Goal: Browse casually

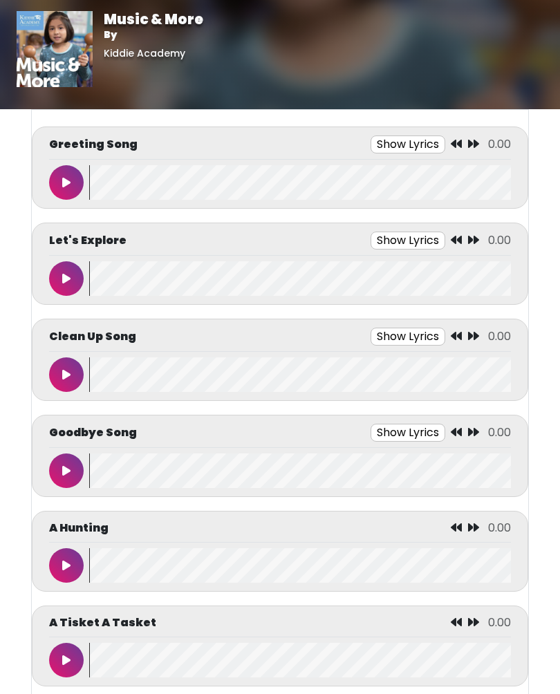
scroll to position [99, 0]
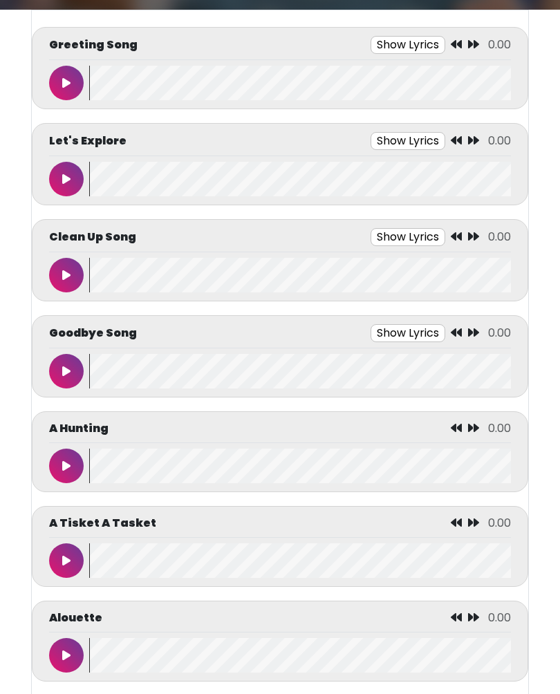
click at [67, 82] on icon at bounding box center [66, 83] width 8 height 11
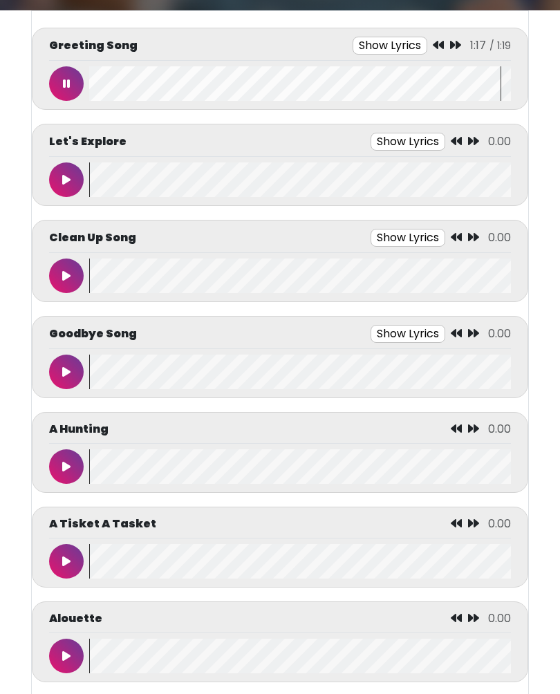
click at [67, 82] on icon at bounding box center [66, 83] width 7 height 11
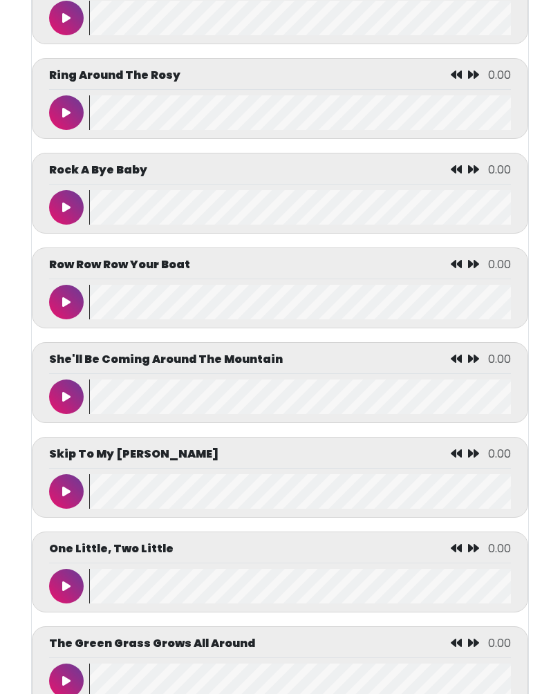
scroll to position [5478, 0]
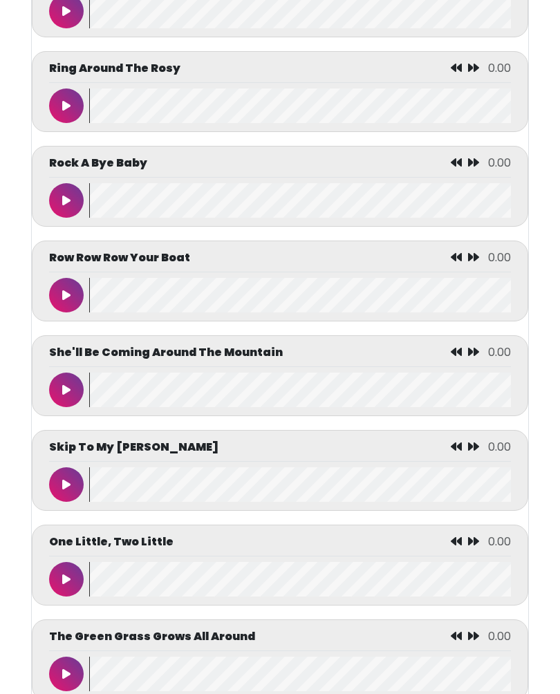
click at [55, 313] on button at bounding box center [66, 296] width 35 height 35
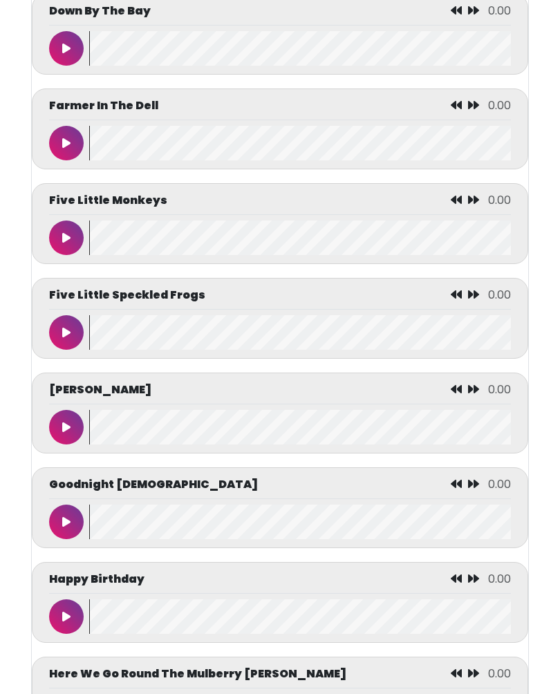
scroll to position [2221, 0]
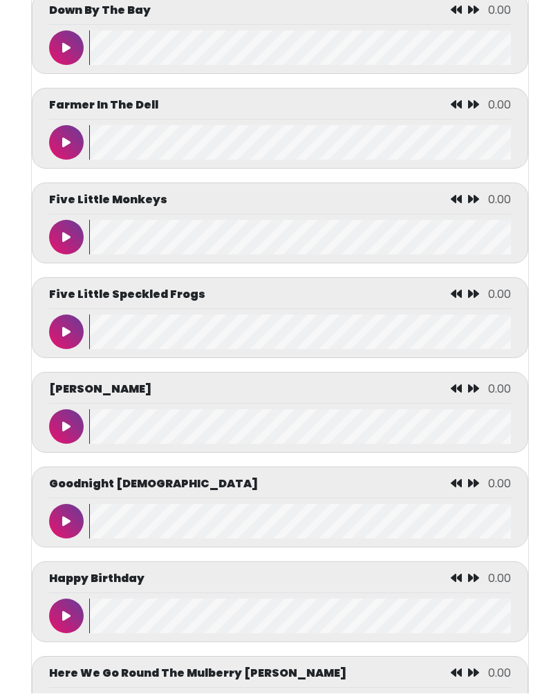
click at [53, 153] on button at bounding box center [66, 143] width 35 height 35
click at [438, 110] on icon at bounding box center [435, 104] width 11 height 11
click at [435, 110] on icon at bounding box center [436, 104] width 11 height 11
click at [438, 110] on icon at bounding box center [436, 104] width 11 height 11
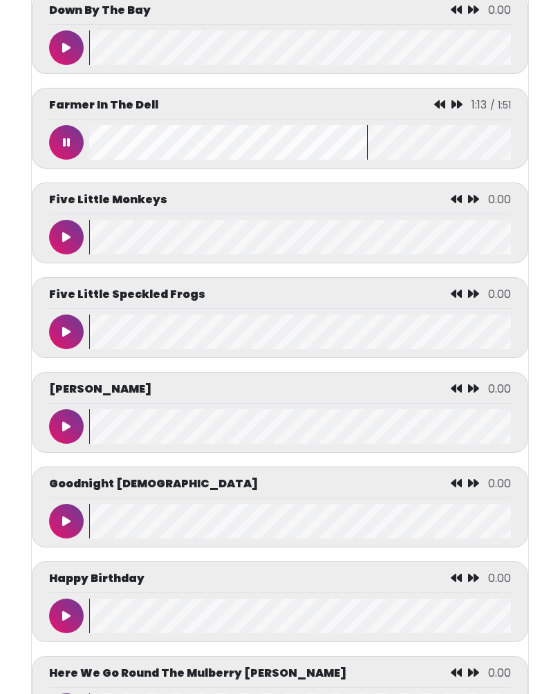
click at [438, 110] on icon at bounding box center [439, 104] width 11 height 11
click at [437, 110] on icon at bounding box center [436, 104] width 11 height 11
click at [71, 251] on button at bounding box center [66, 237] width 35 height 35
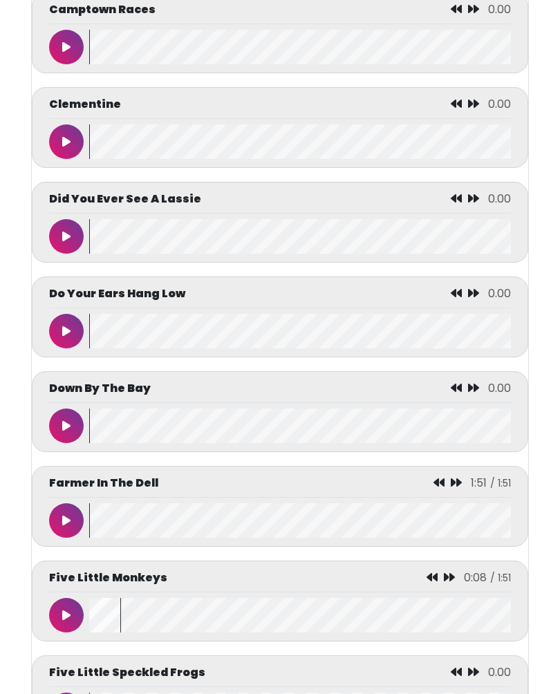
scroll to position [1744, 0]
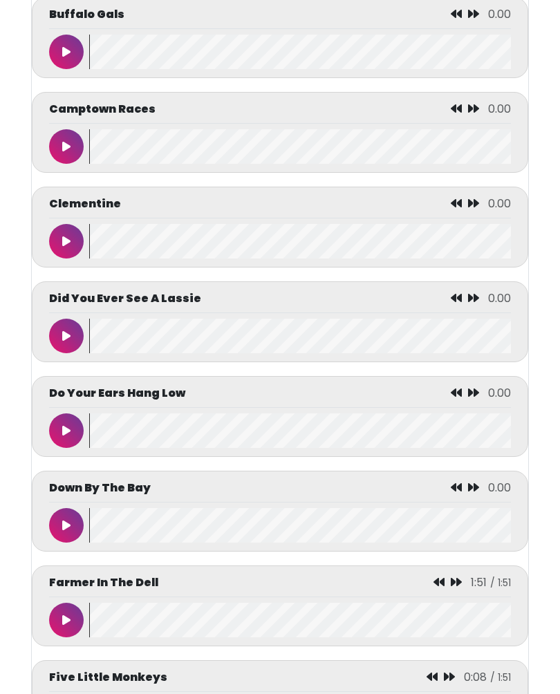
click at [60, 259] on button at bounding box center [66, 242] width 35 height 35
click at [67, 337] on button at bounding box center [66, 336] width 35 height 35
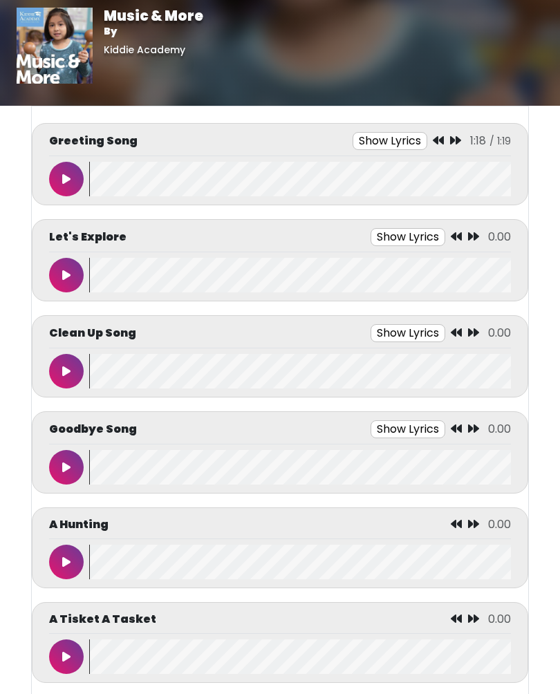
scroll to position [0, 0]
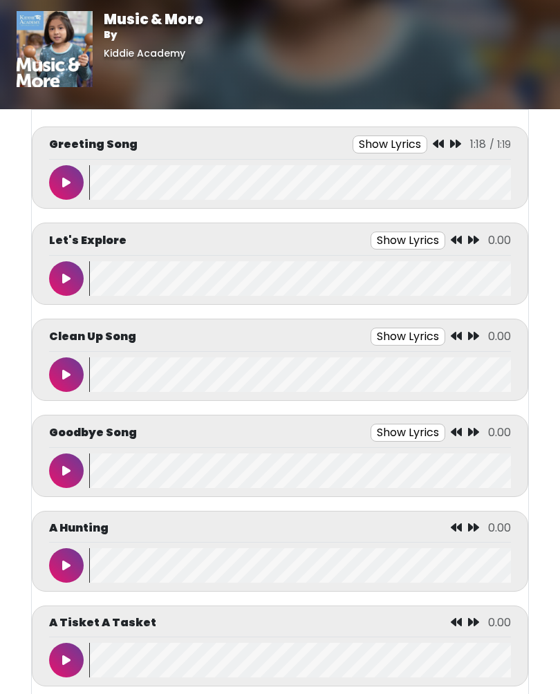
click at [57, 286] on button at bounding box center [66, 278] width 35 height 35
click at [62, 294] on button at bounding box center [66, 278] width 35 height 35
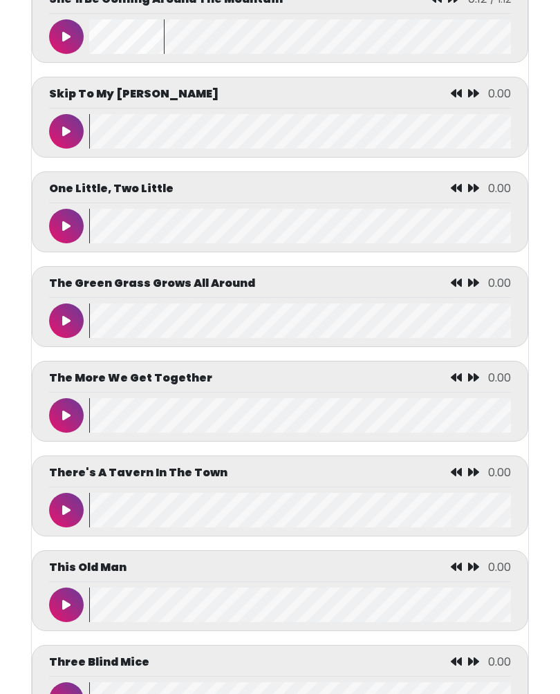
scroll to position [5832, 0]
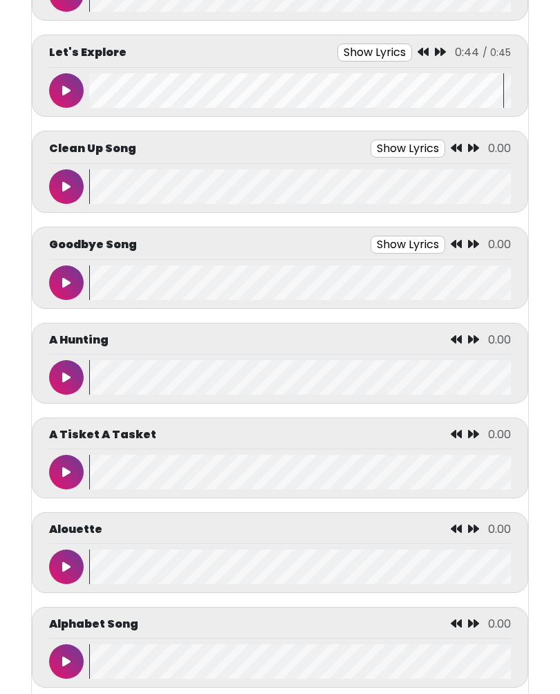
click at [79, 482] on button at bounding box center [66, 472] width 35 height 35
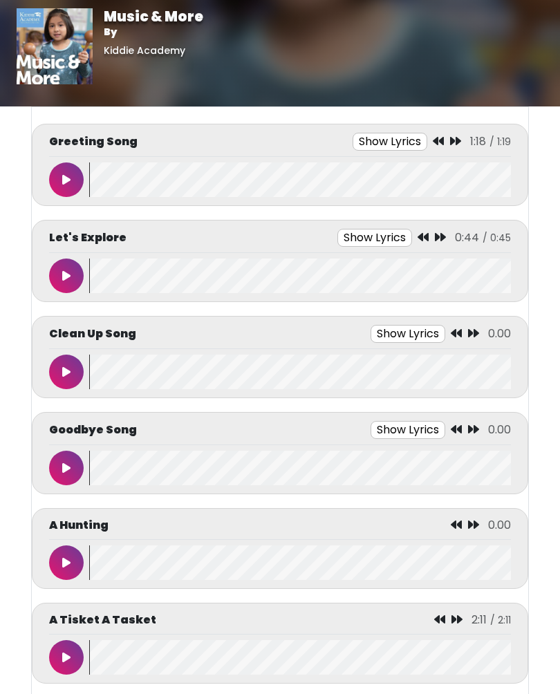
scroll to position [9, 0]
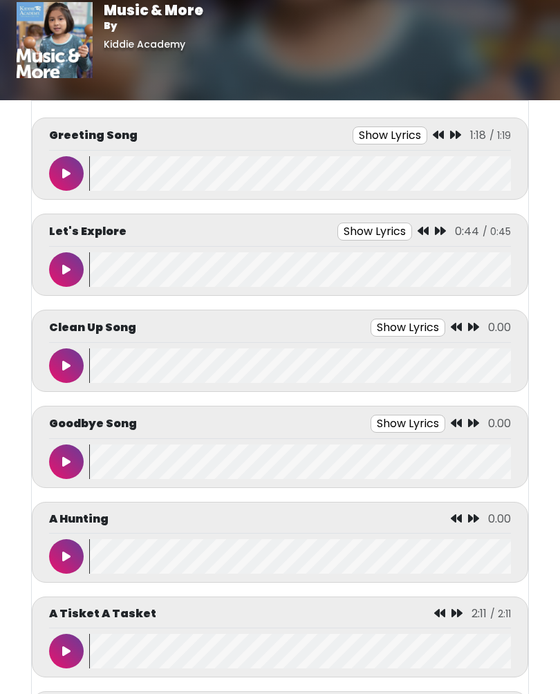
click at [65, 364] on icon at bounding box center [66, 365] width 8 height 11
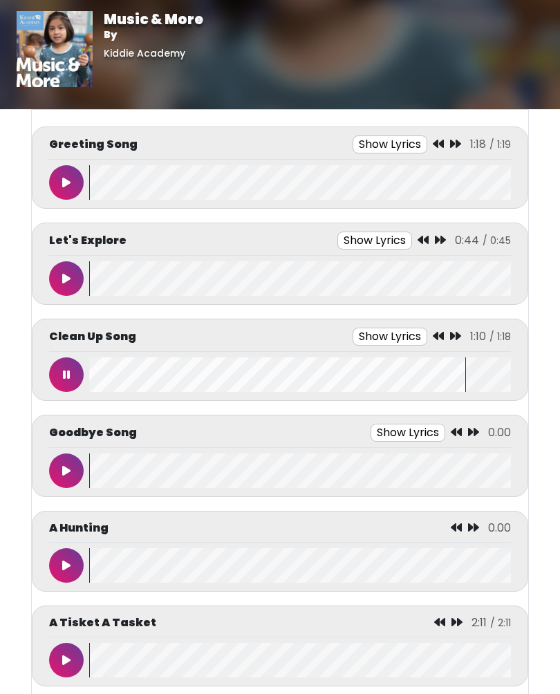
click at [77, 371] on button at bounding box center [66, 374] width 35 height 35
click at [74, 466] on button at bounding box center [66, 470] width 35 height 35
click at [48, 552] on div "A Hunting 0:02 / 1:28" at bounding box center [280, 551] width 496 height 81
click at [68, 569] on icon at bounding box center [66, 565] width 7 height 11
